Goal: Task Accomplishment & Management: Manage account settings

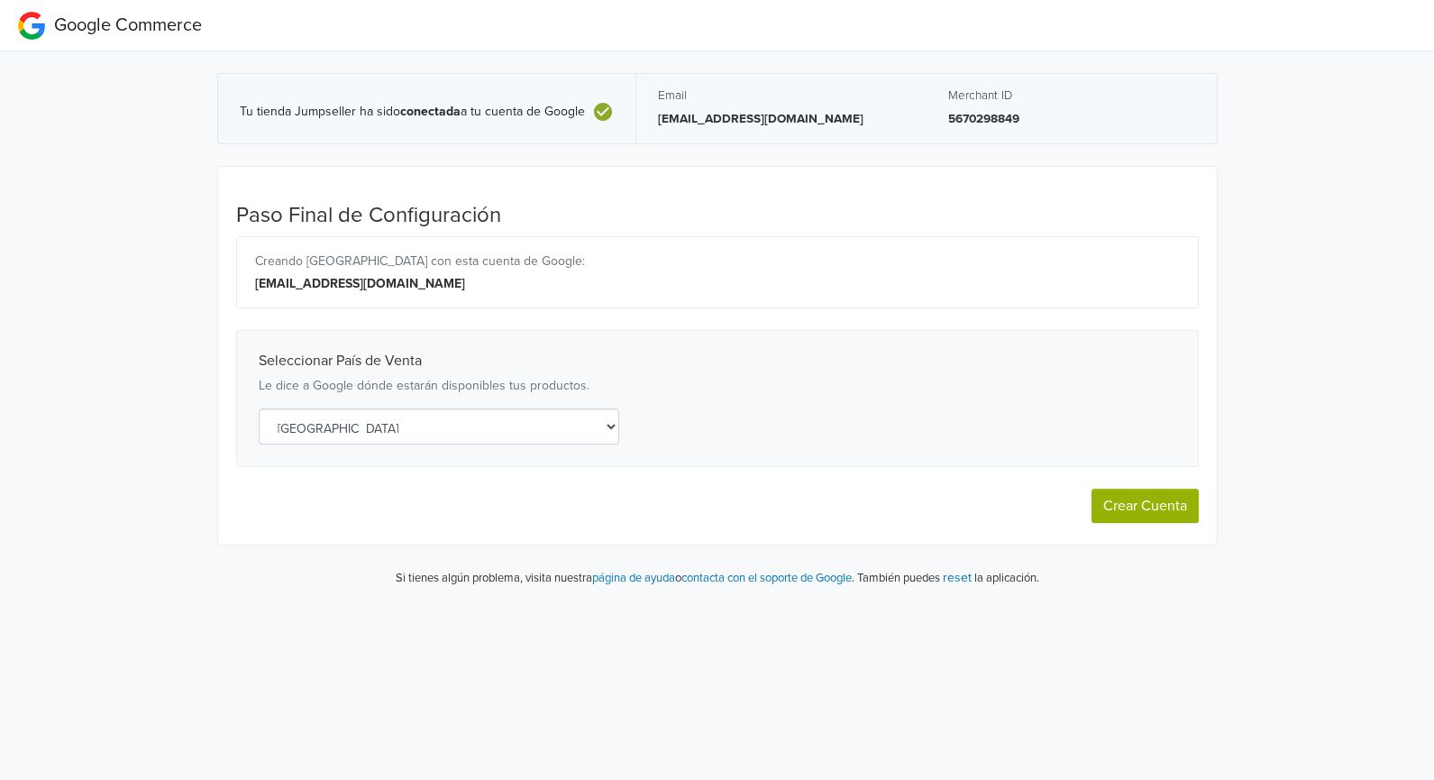
select select "cl"
click at [1126, 511] on button "Crear Cuenta" at bounding box center [1144, 505] width 107 height 34
select select "cl"
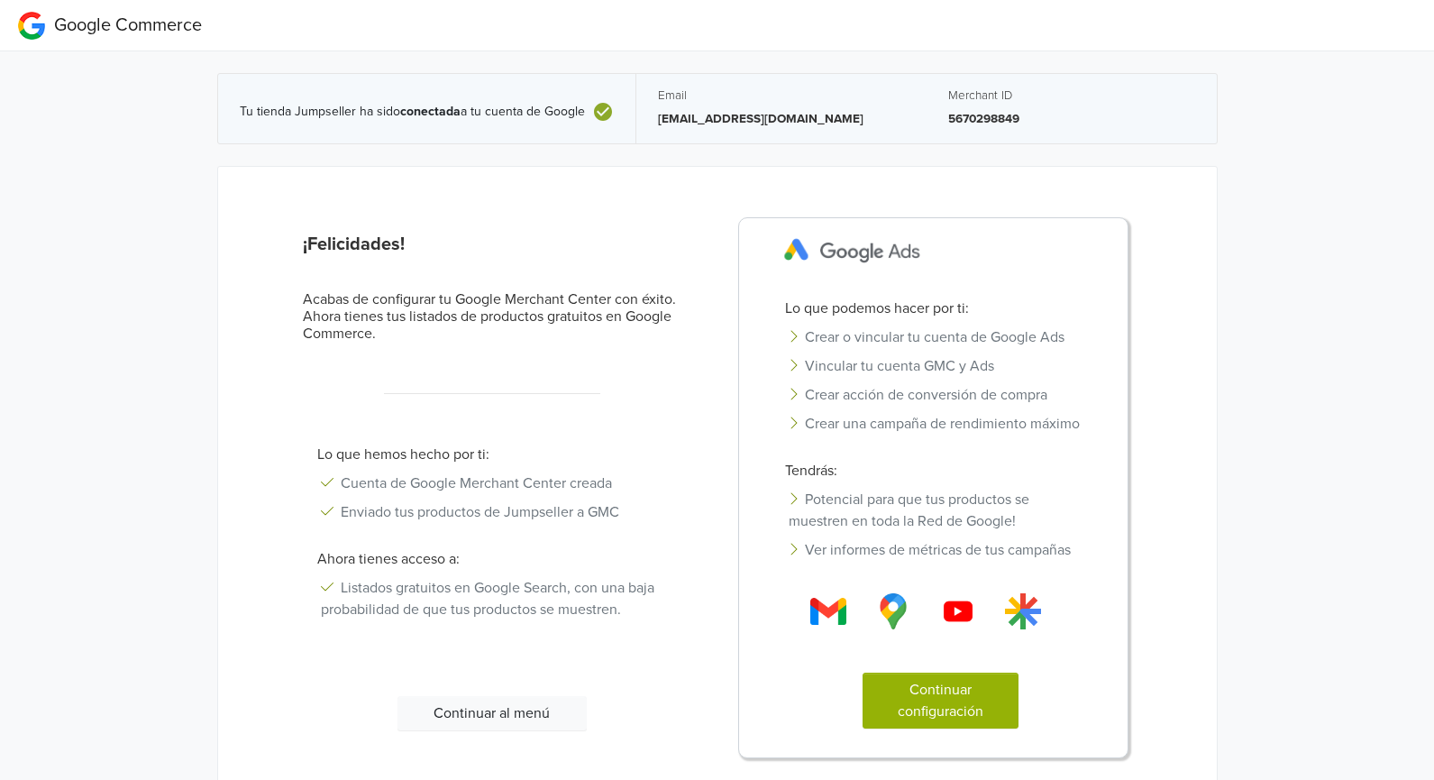
scroll to position [83, 0]
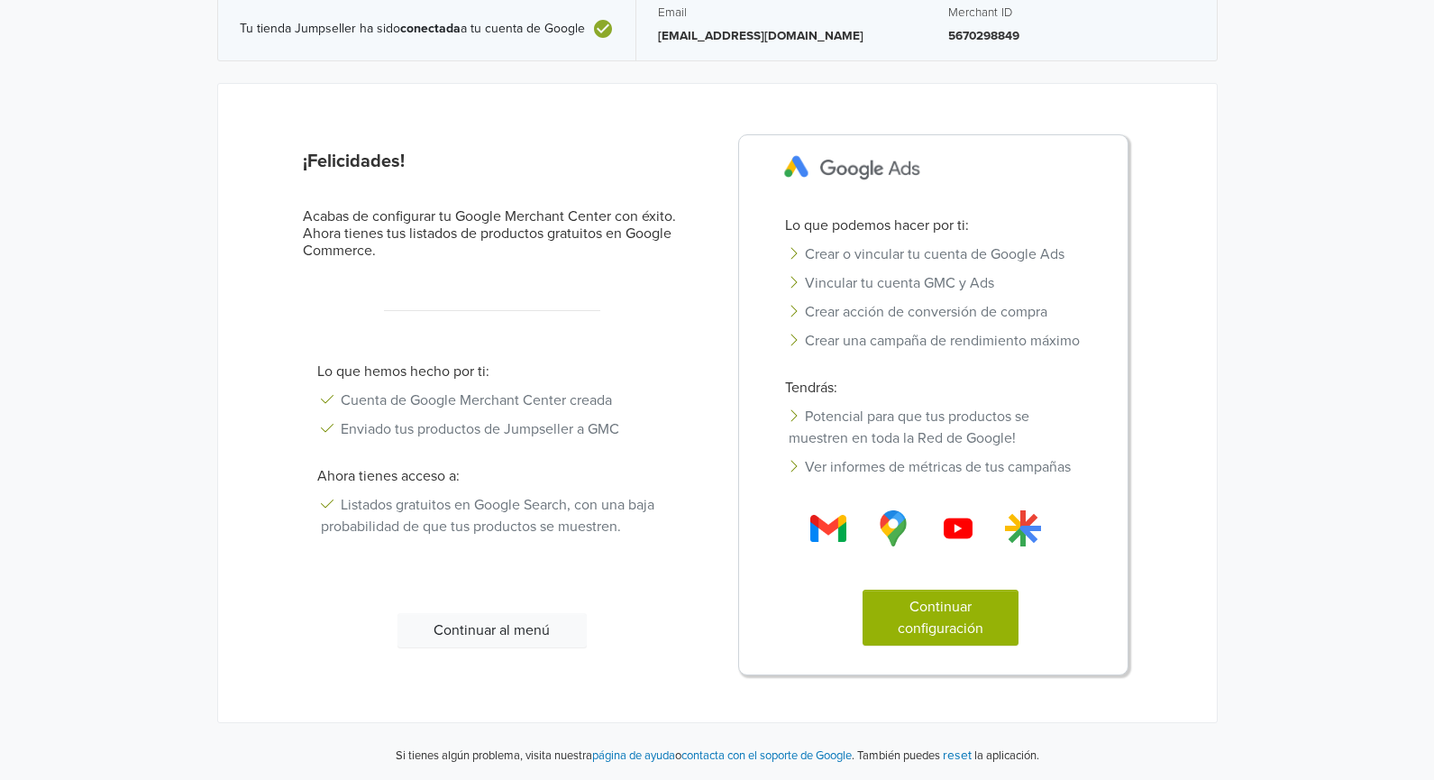
click at [906, 609] on button "Continuar configuración" at bounding box center [940, 617] width 156 height 56
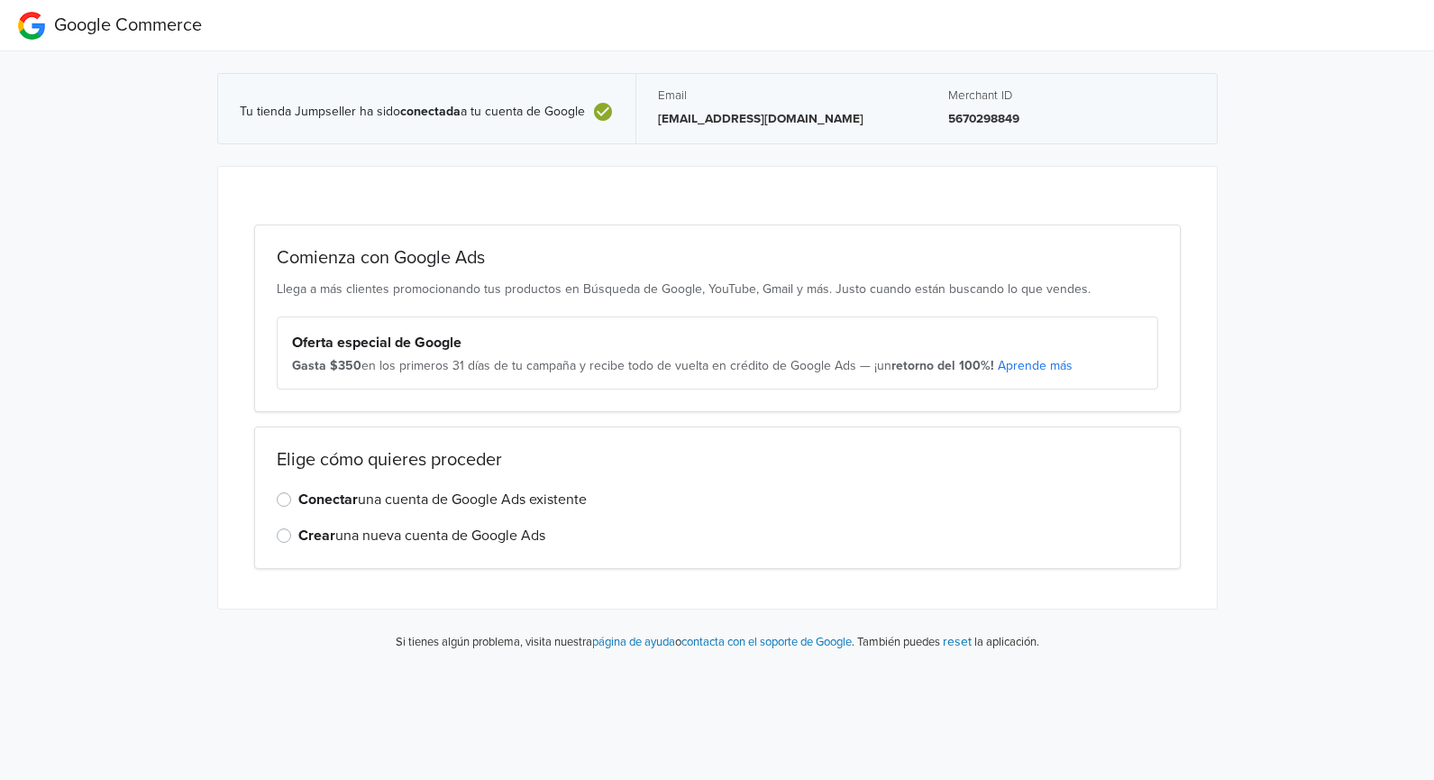
scroll to position [0, 0]
click at [298, 500] on label "Conectar una cuenta de Google Ads existente" at bounding box center [442, 499] width 288 height 22
click at [0, 0] on input "Conectar una cuenta de Google Ads existente" at bounding box center [0, 0] width 0 height 0
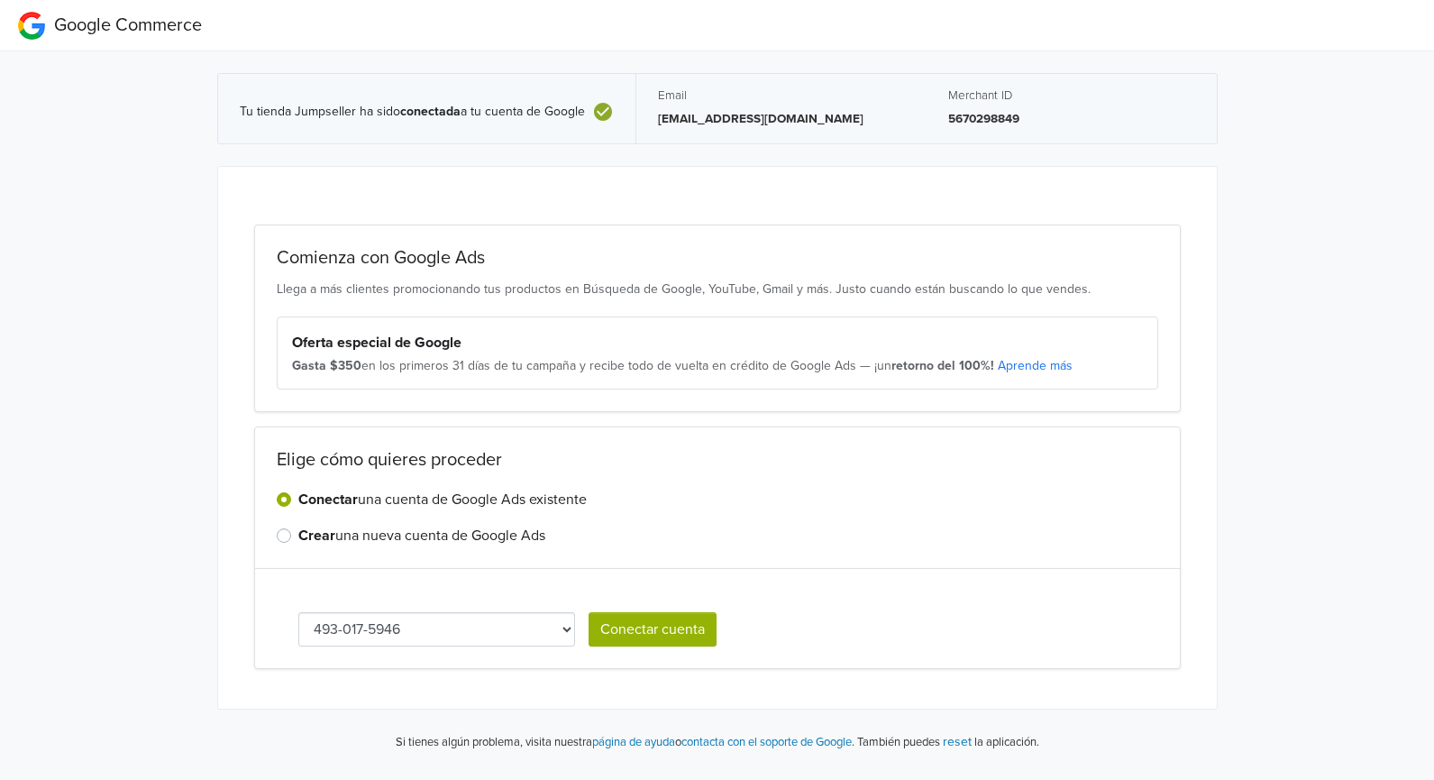
click at [528, 619] on select "493-017-5946" at bounding box center [437, 629] width 278 height 34
click at [522, 634] on select "493-017-5946" at bounding box center [437, 629] width 278 height 34
click at [537, 616] on select "493-017-5946" at bounding box center [437, 629] width 278 height 34
click at [489, 542] on label "Crear una nueva cuenta de Google Ads" at bounding box center [421, 536] width 247 height 22
click at [0, 0] on input "Crear una nueva cuenta de Google Ads" at bounding box center [0, 0] width 0 height 0
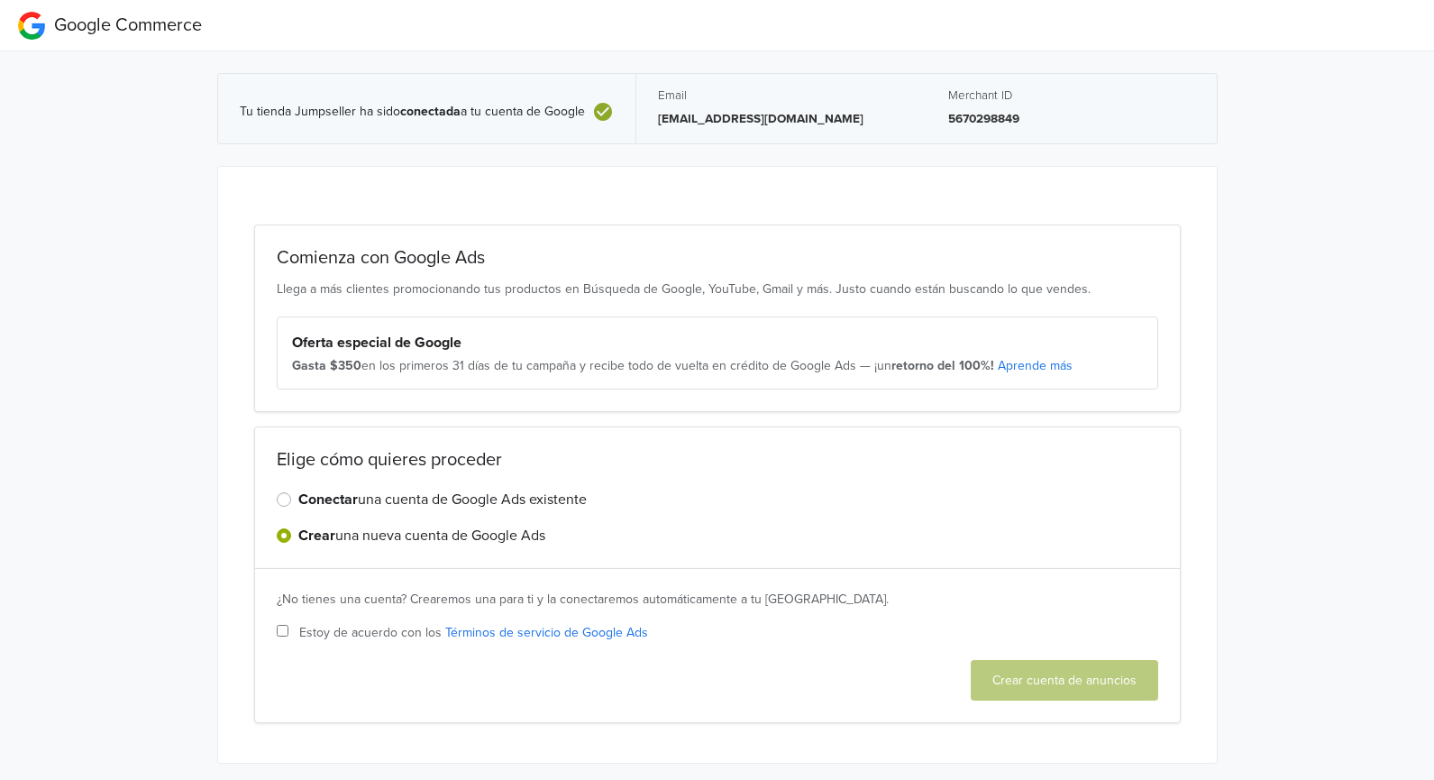
click at [487, 504] on label "Conectar una cuenta de Google Ads existente" at bounding box center [442, 499] width 288 height 22
click at [0, 0] on input "Conectar una cuenta de Google Ads existente" at bounding box center [0, 0] width 0 height 0
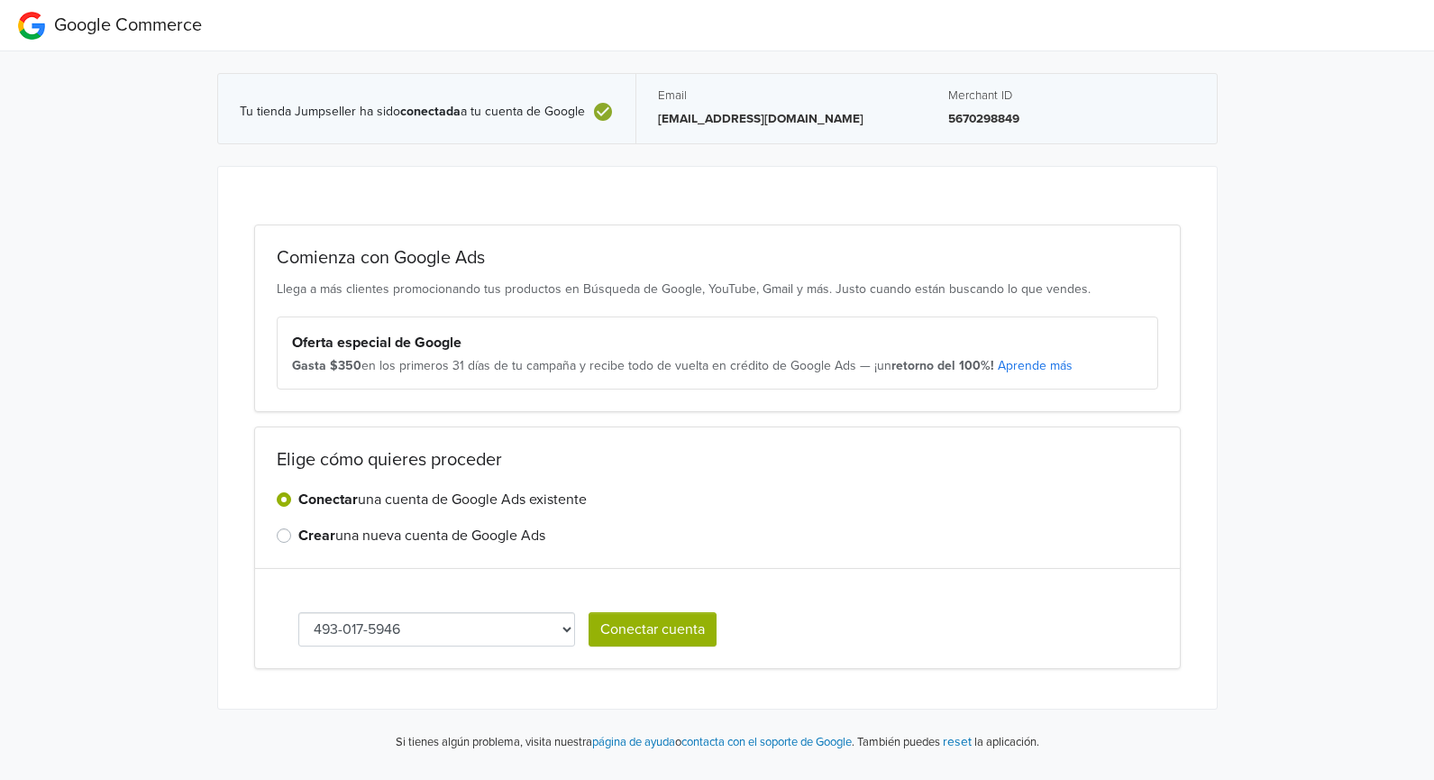
click at [679, 641] on button "Conectar cuenta" at bounding box center [652, 629] width 128 height 34
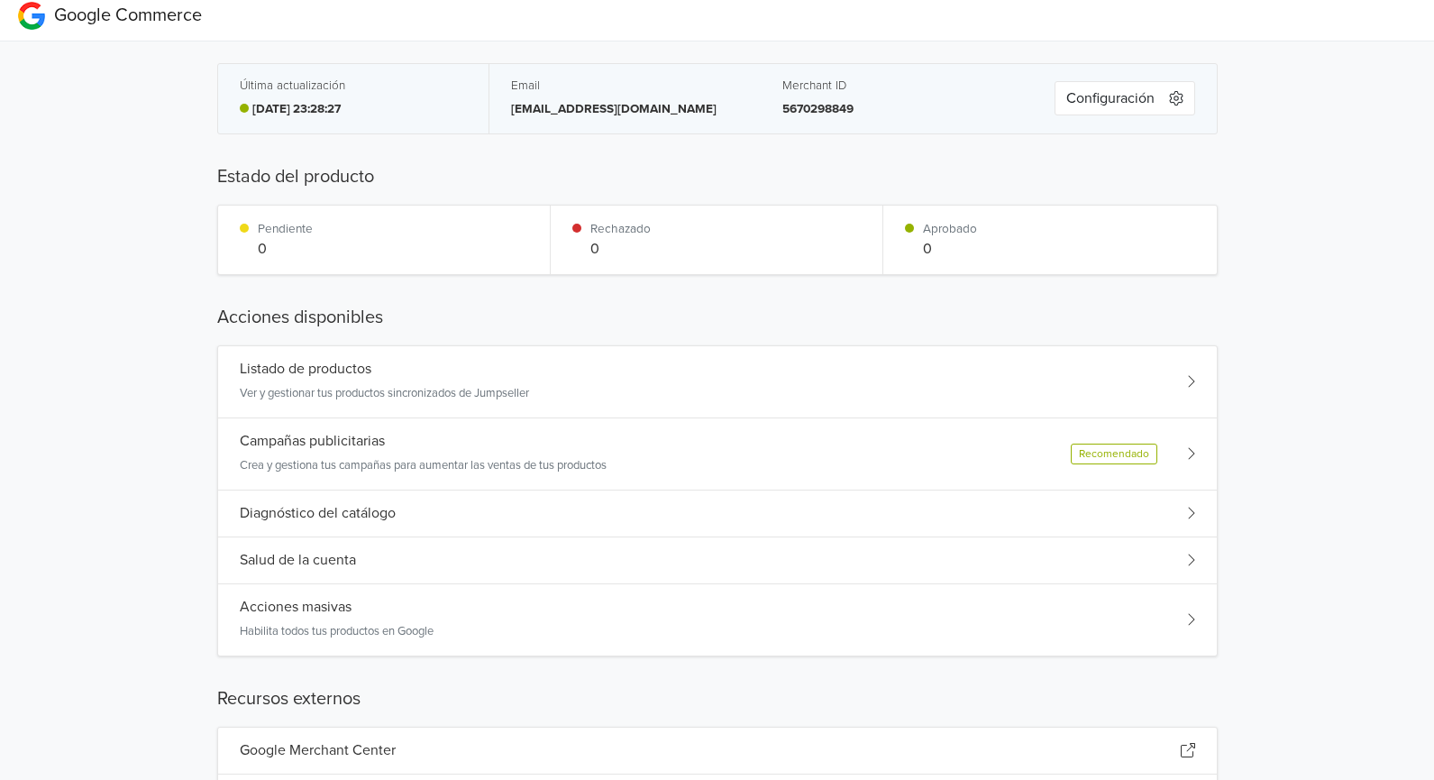
scroll to position [12, 0]
click at [1135, 99] on button "Configuración" at bounding box center [1124, 96] width 141 height 34
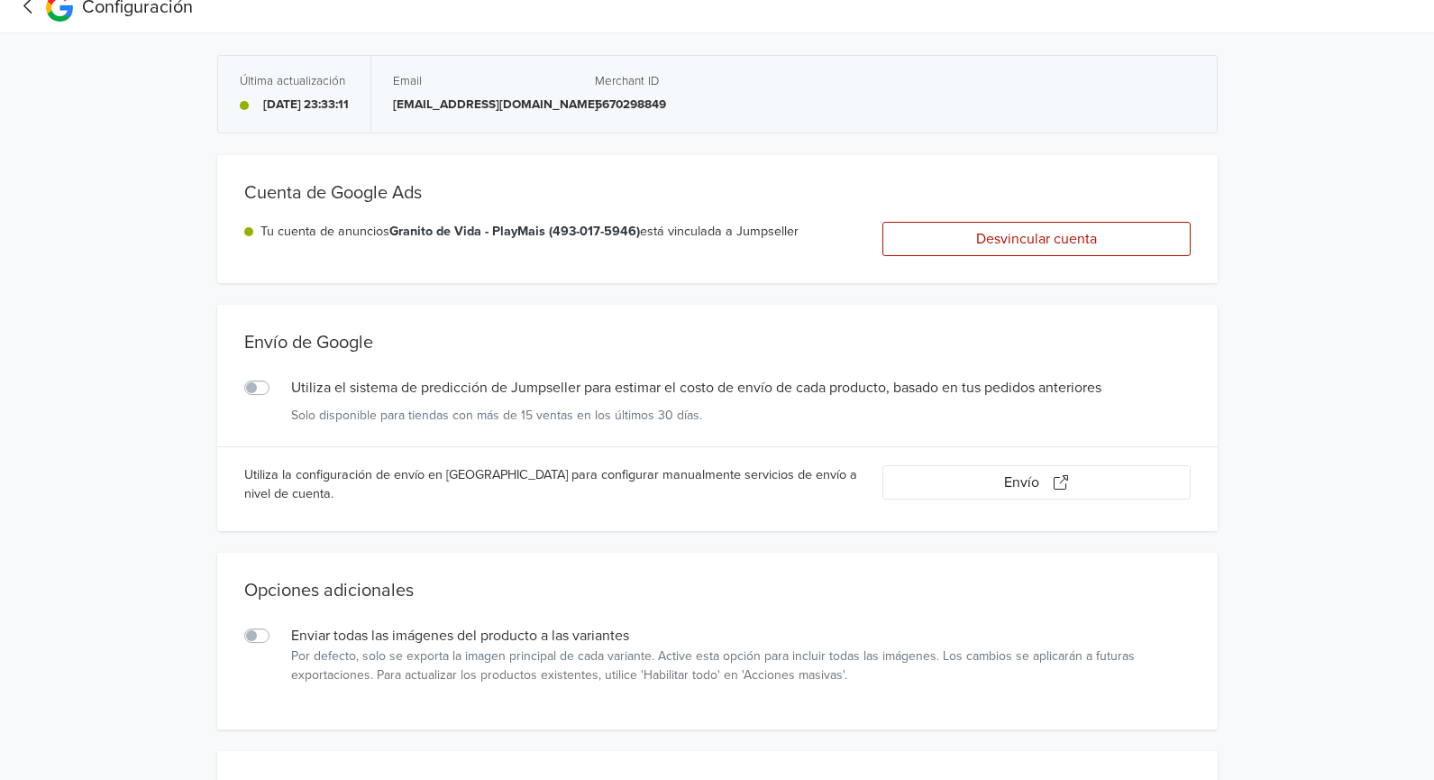
scroll to position [19, 0]
click at [983, 238] on button "Desvincular cuenta" at bounding box center [1036, 238] width 308 height 34
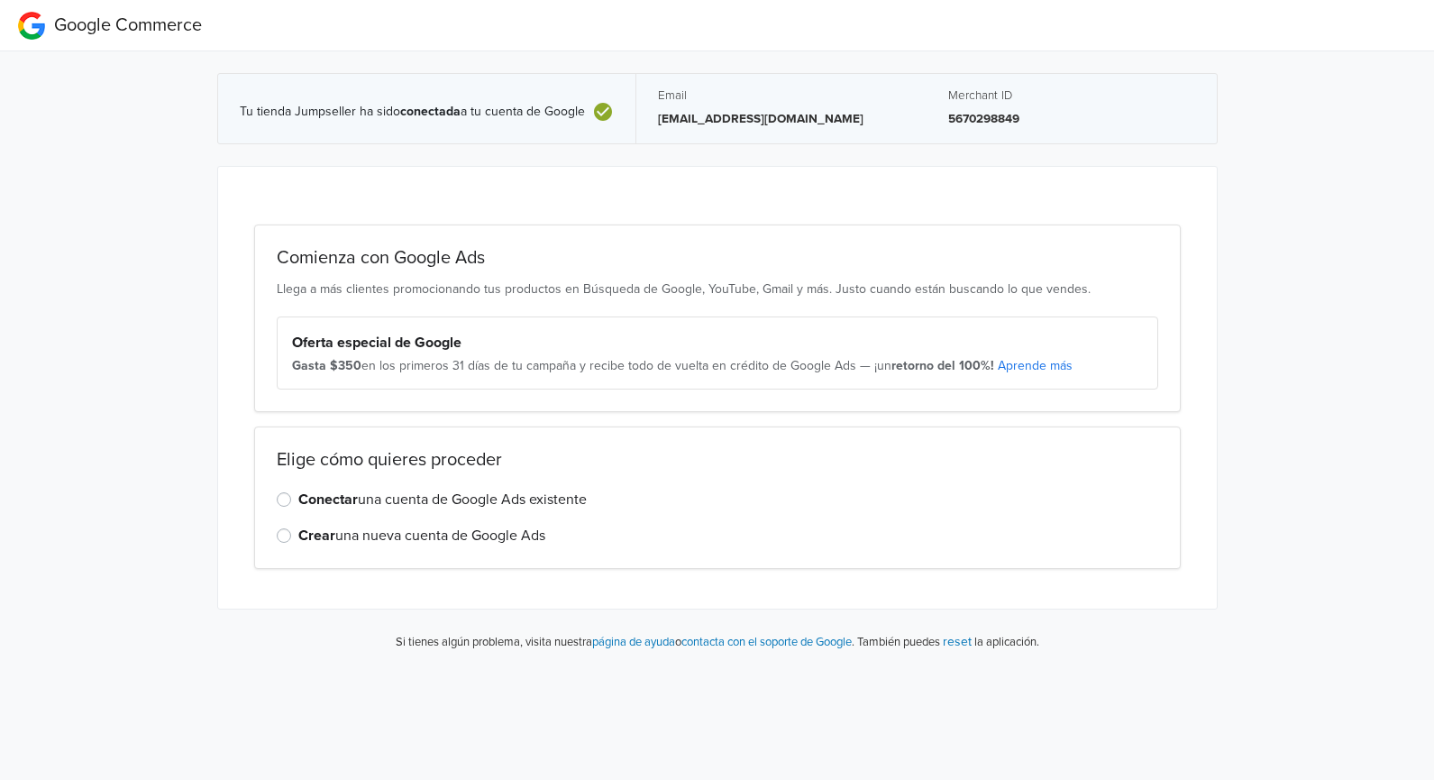
scroll to position [0, 1]
click at [383, 500] on label "Conectar una cuenta de Google Ads existente" at bounding box center [431, 499] width 288 height 22
click at [0, 0] on input "Conectar una cuenta de Google Ads existente" at bounding box center [0, 0] width 0 height 0
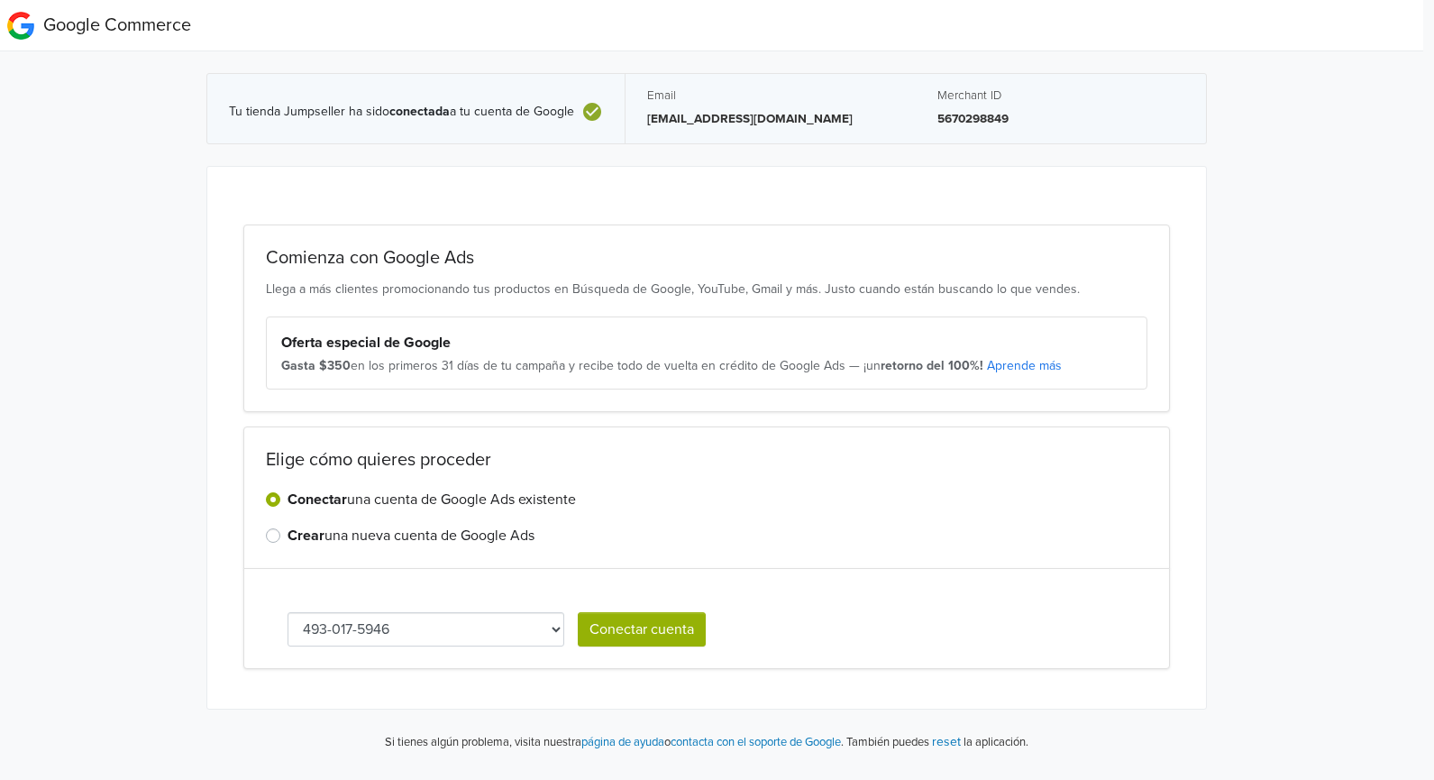
scroll to position [0, 6]
click at [552, 630] on select "493-017-5946" at bounding box center [431, 629] width 278 height 34
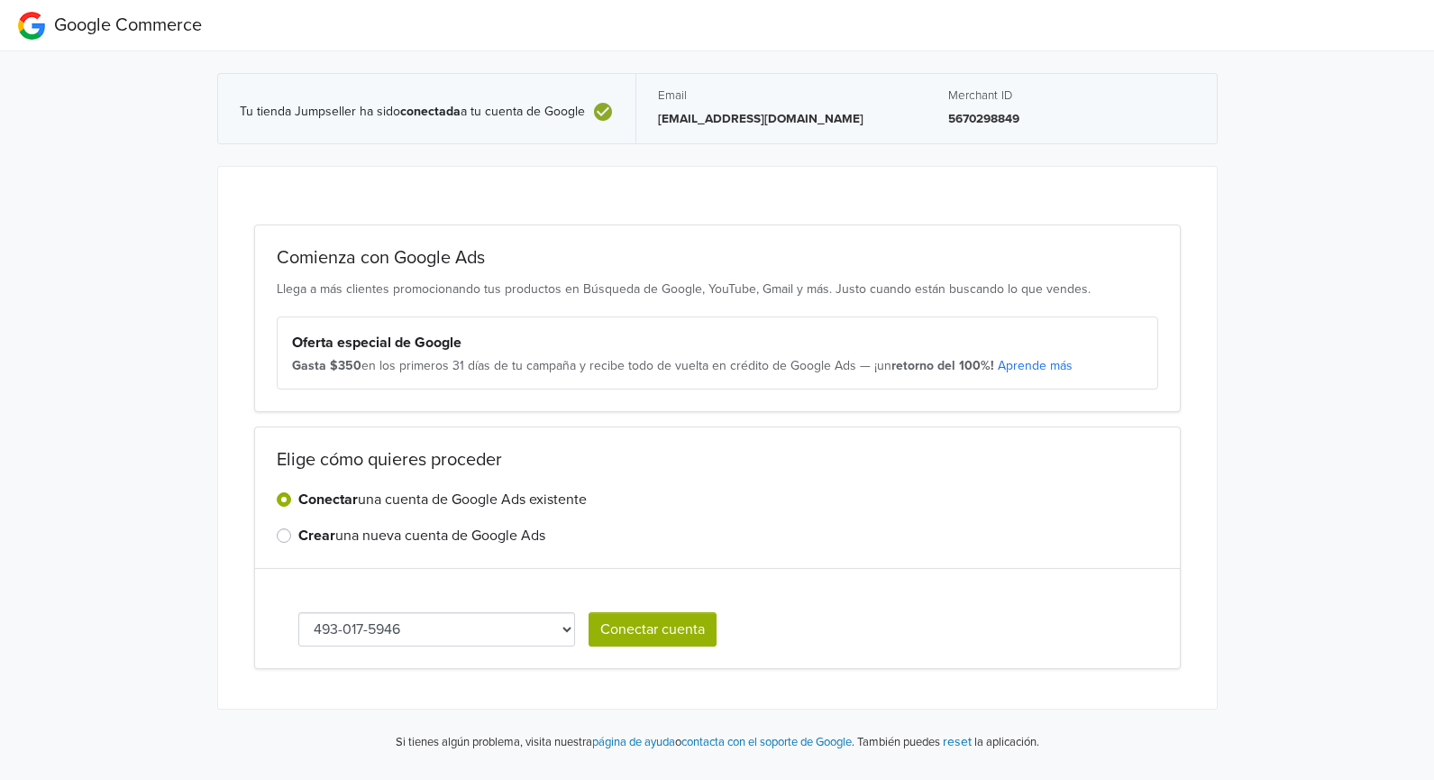
scroll to position [0, 0]
click at [1386, 365] on div "Tu tienda Jumpseller ha sido conectada a tu cuenta de Google Email sofiaolivare…" at bounding box center [716, 408] width 1461 height 715
click at [665, 631] on button "Conectar cuenta" at bounding box center [652, 629] width 128 height 34
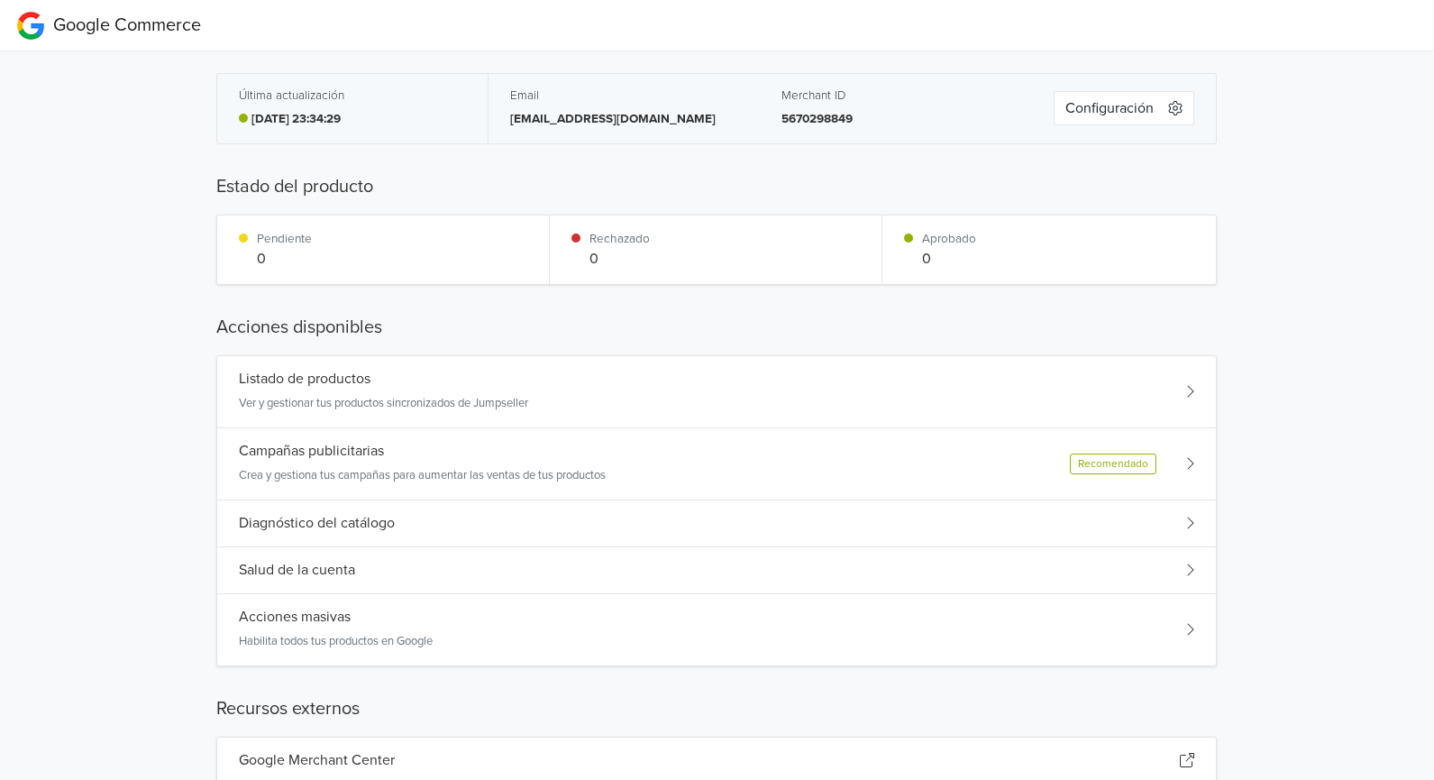
click at [497, 568] on div "Salud de la cuenta" at bounding box center [716, 570] width 999 height 47
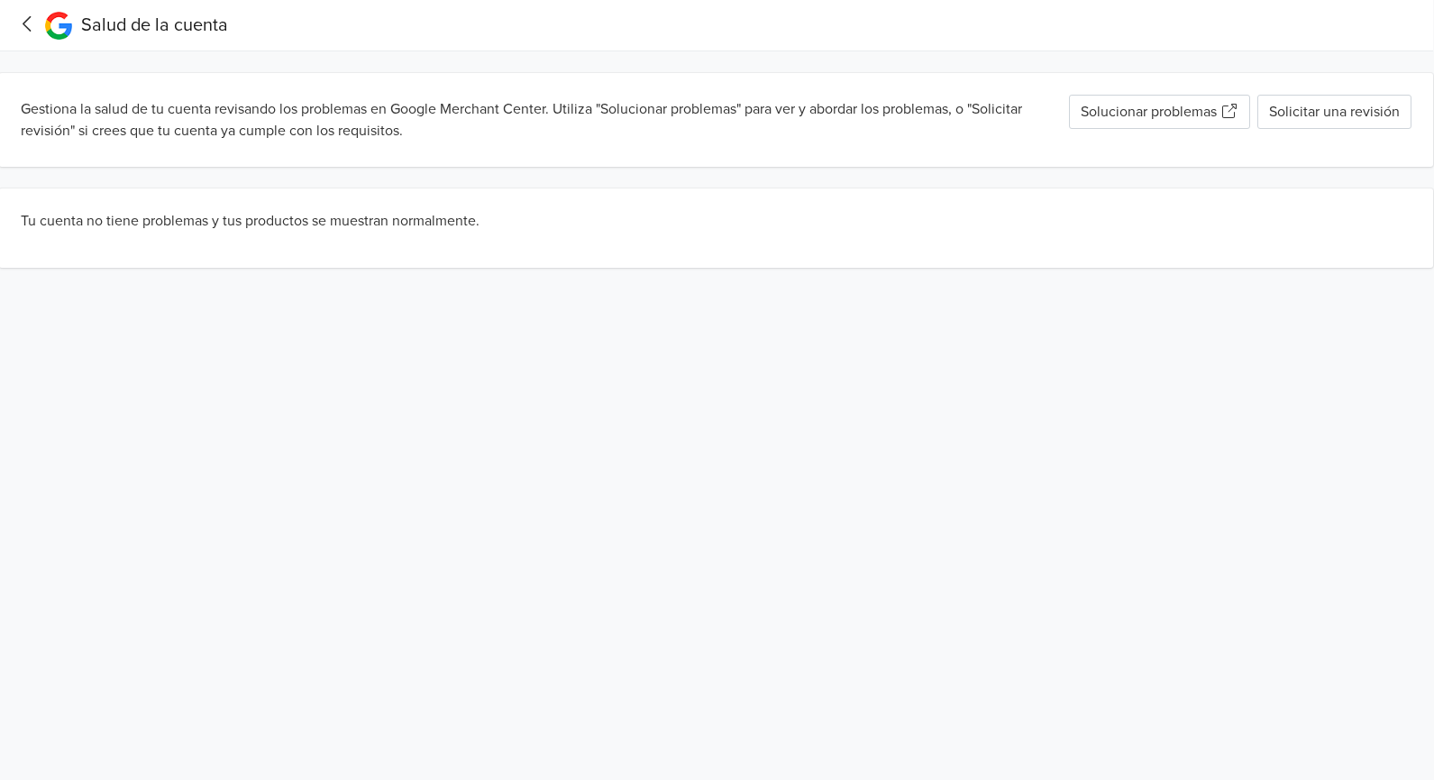
click at [1222, 111] on icon at bounding box center [1229, 111] width 14 height 14
